Goal: Go to known website: Access a specific website the user already knows

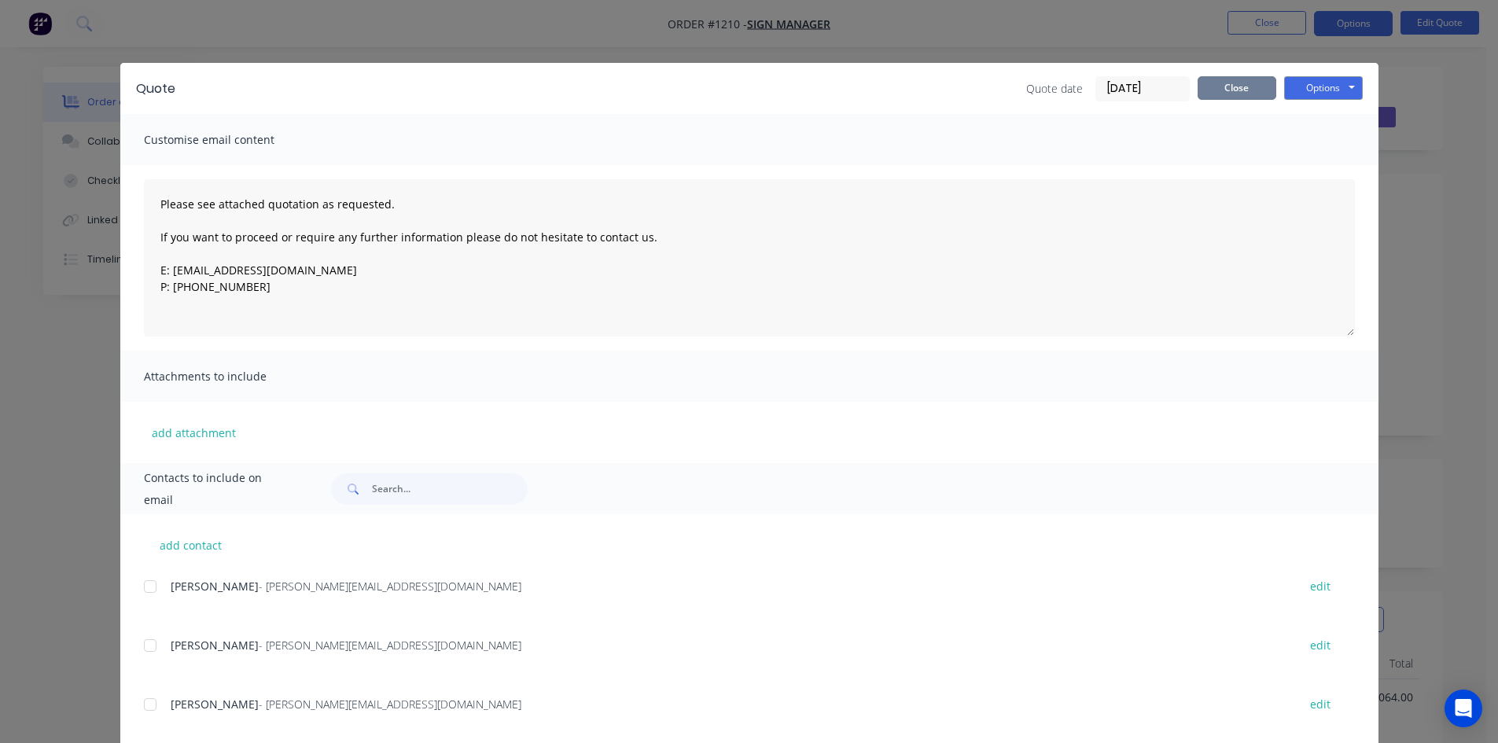
click at [1220, 87] on button "Close" at bounding box center [1237, 88] width 79 height 24
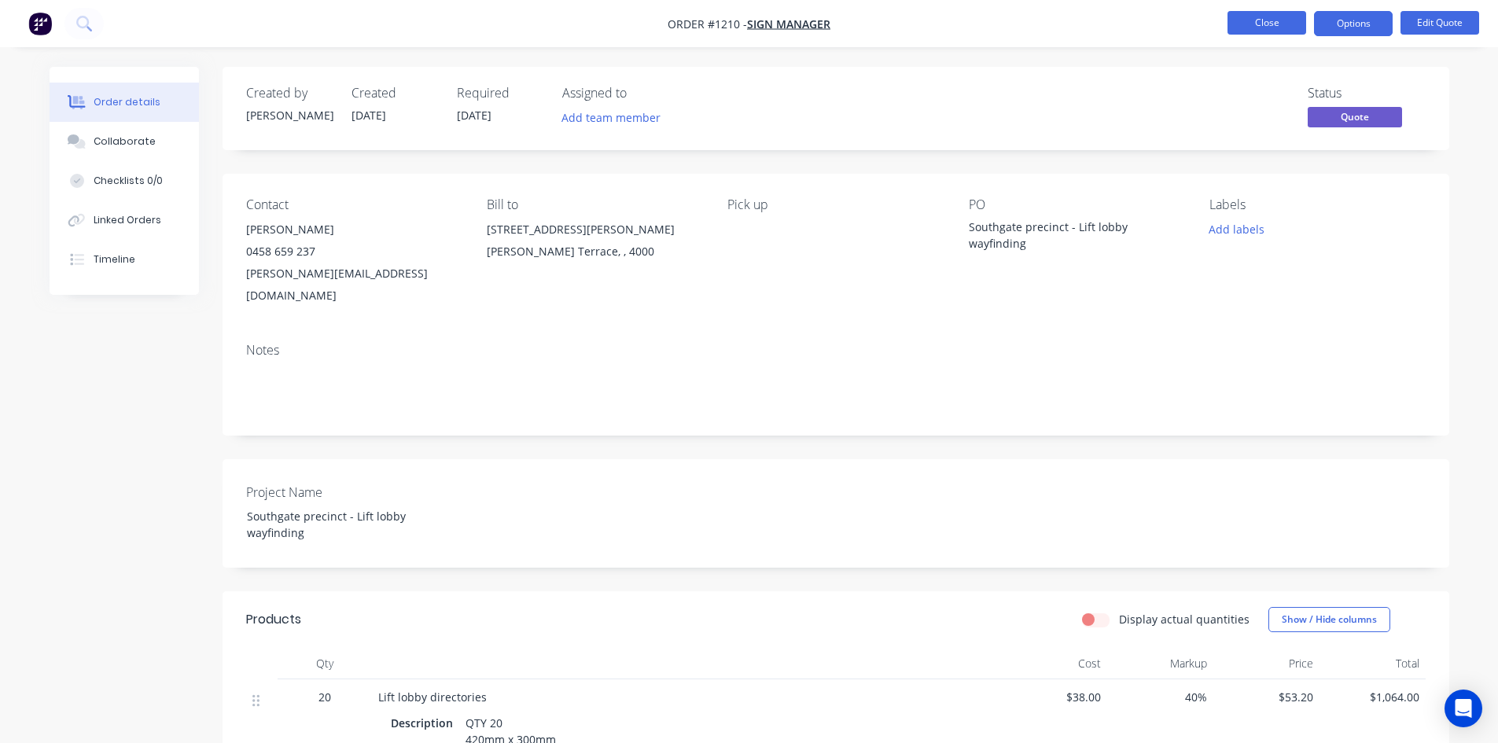
click at [1266, 21] on button "Close" at bounding box center [1266, 23] width 79 height 24
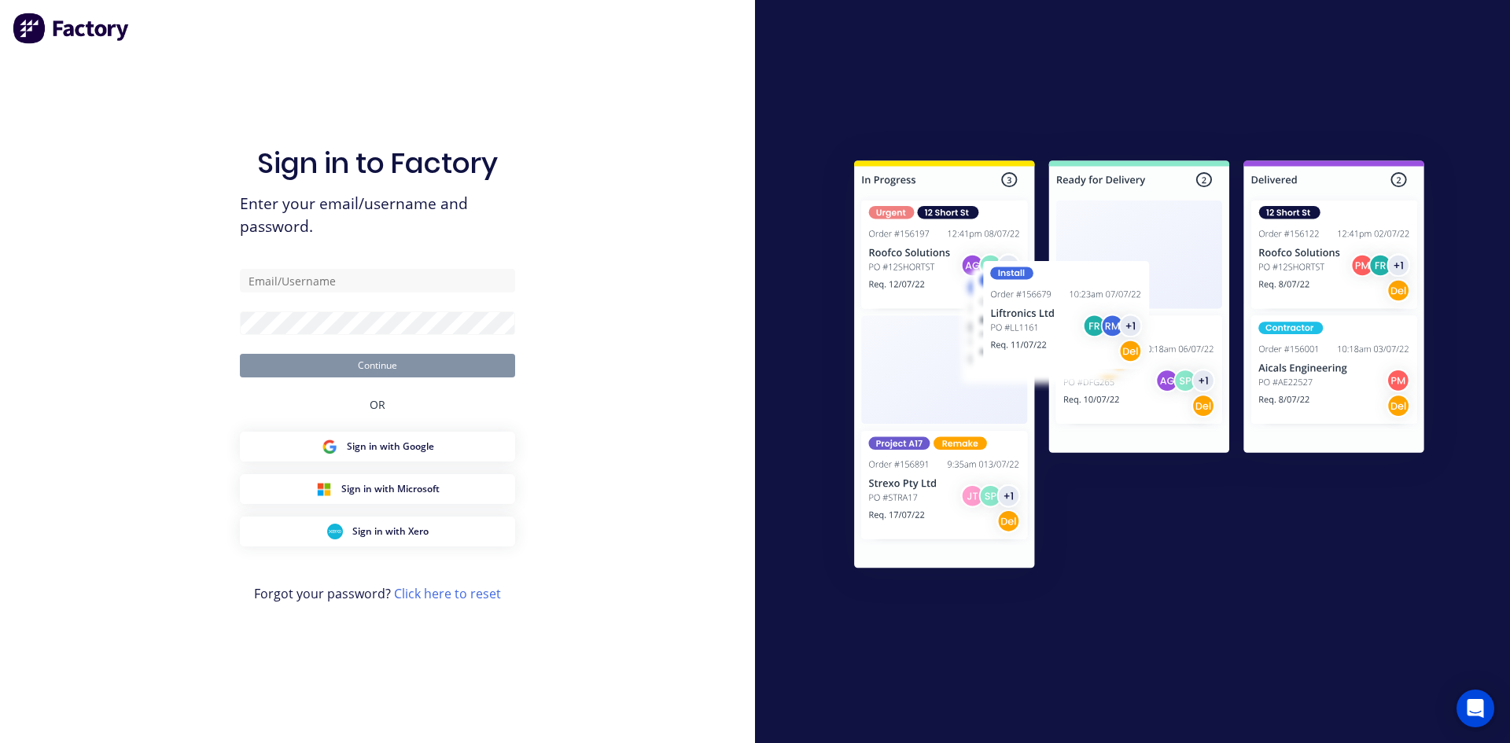
type input "[EMAIL_ADDRESS][DOMAIN_NAME]"
drag, startPoint x: 643, startPoint y: 324, endPoint x: 602, endPoint y: 268, distance: 69.7
click at [644, 324] on div "Sign in to Factory Enter your email/username and password. [EMAIL_ADDRESS][DOMA…" at bounding box center [377, 371] width 755 height 743
